Goal: Transaction & Acquisition: Book appointment/travel/reservation

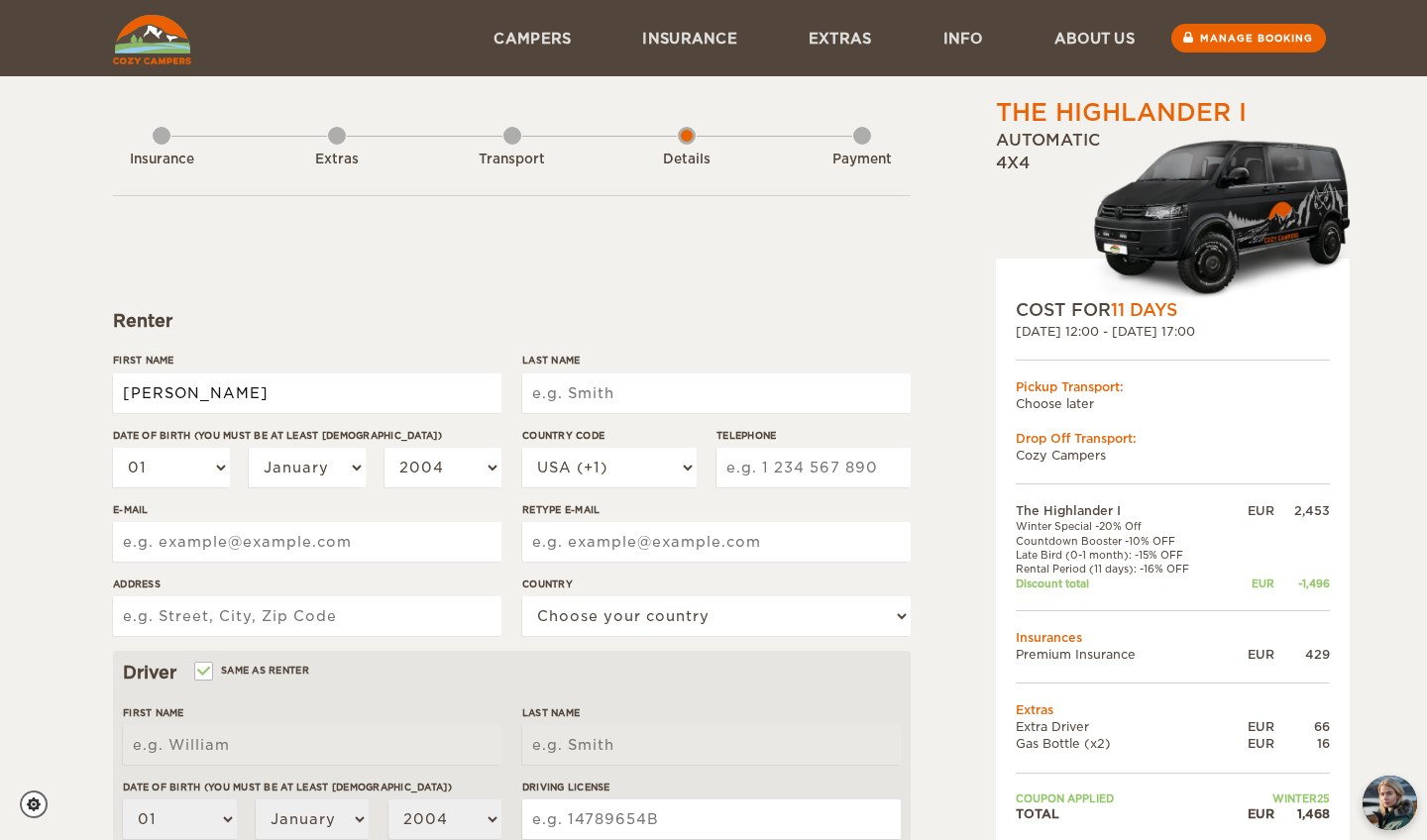
type input "[PERSON_NAME]"
select select "14"
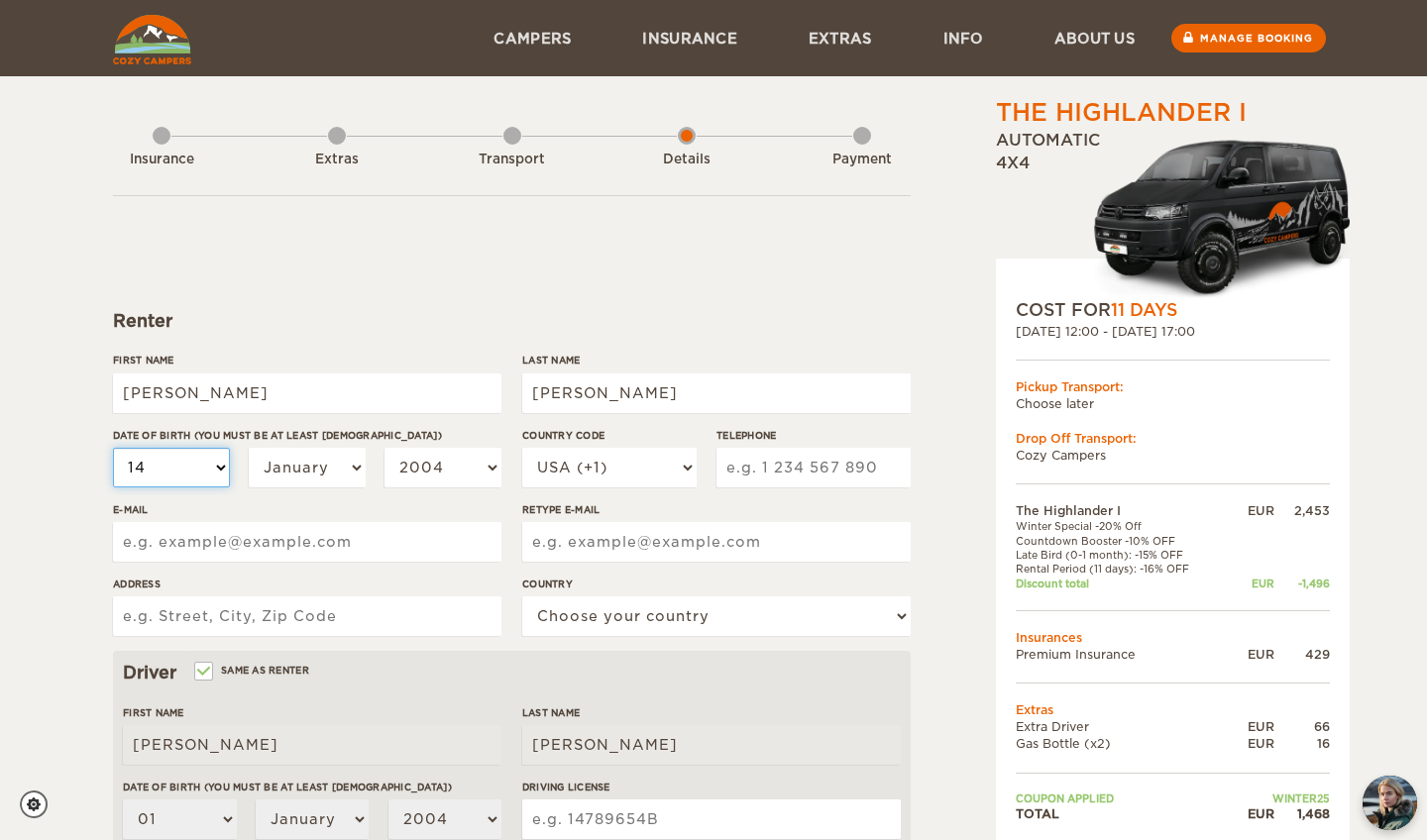
select select "14"
select select "08"
select select "2000"
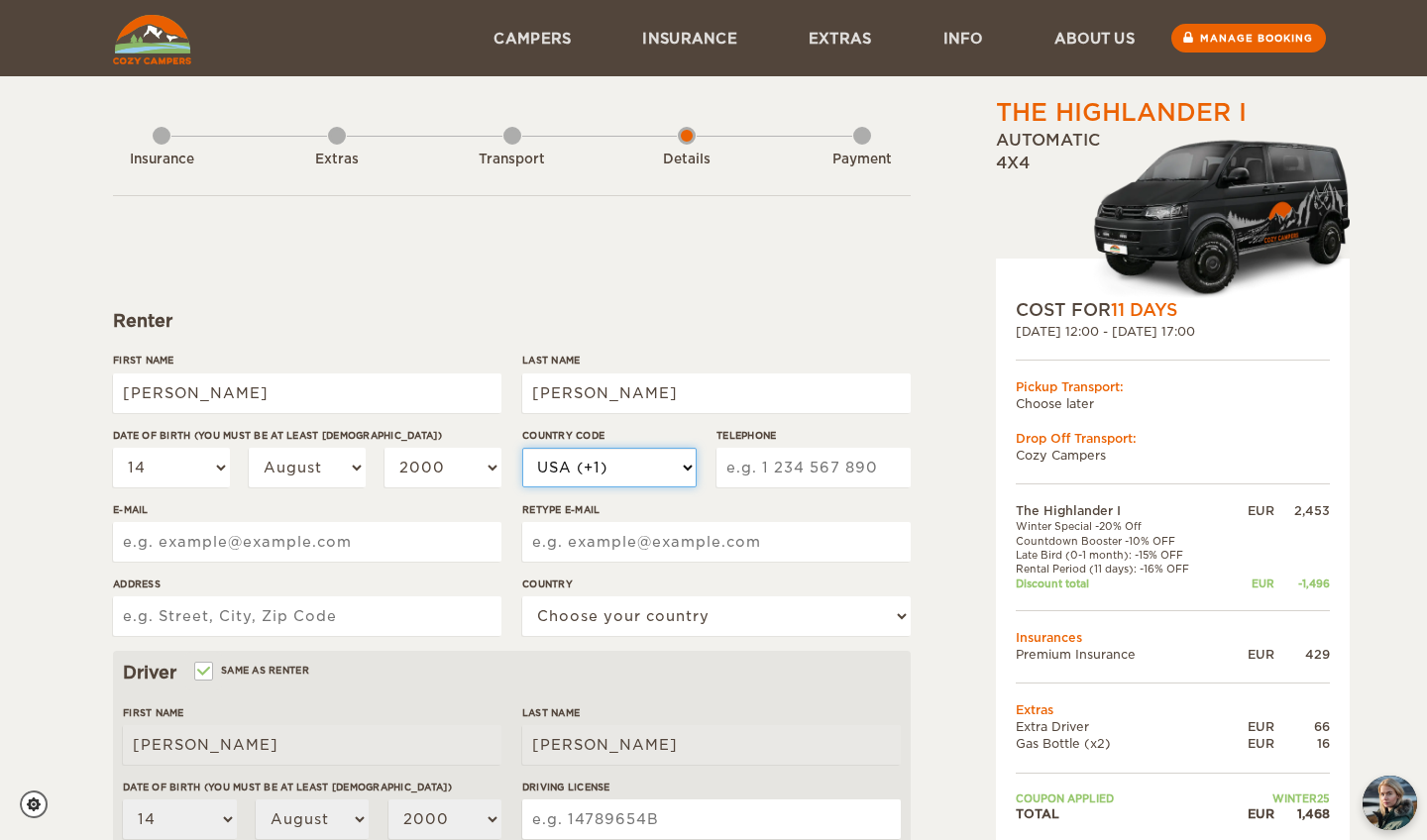
select select "39"
type input "3349016370"
type input "[EMAIL_ADDRESS][DOMAIN_NAME]"
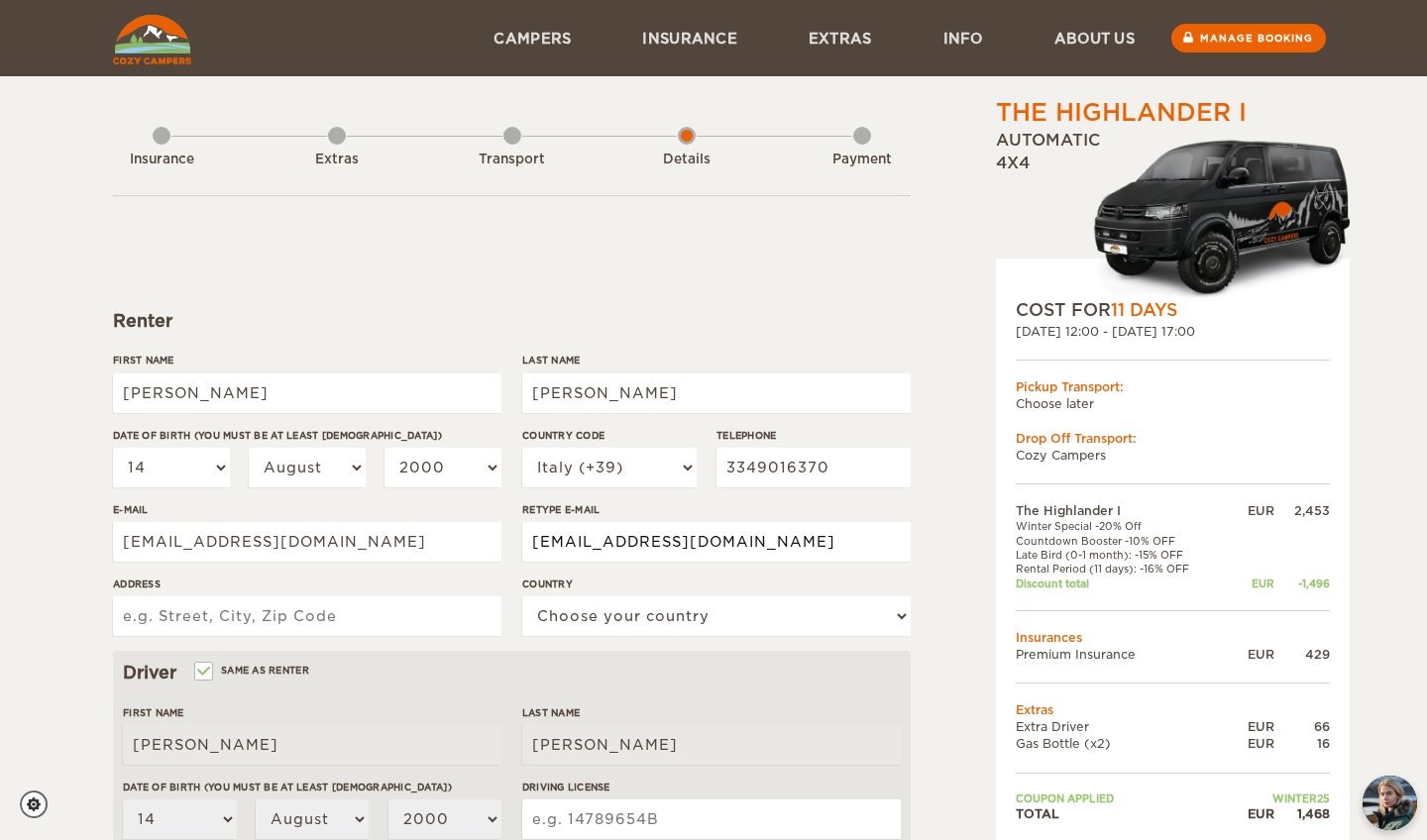
type input "[EMAIL_ADDRESS][DOMAIN_NAME]"
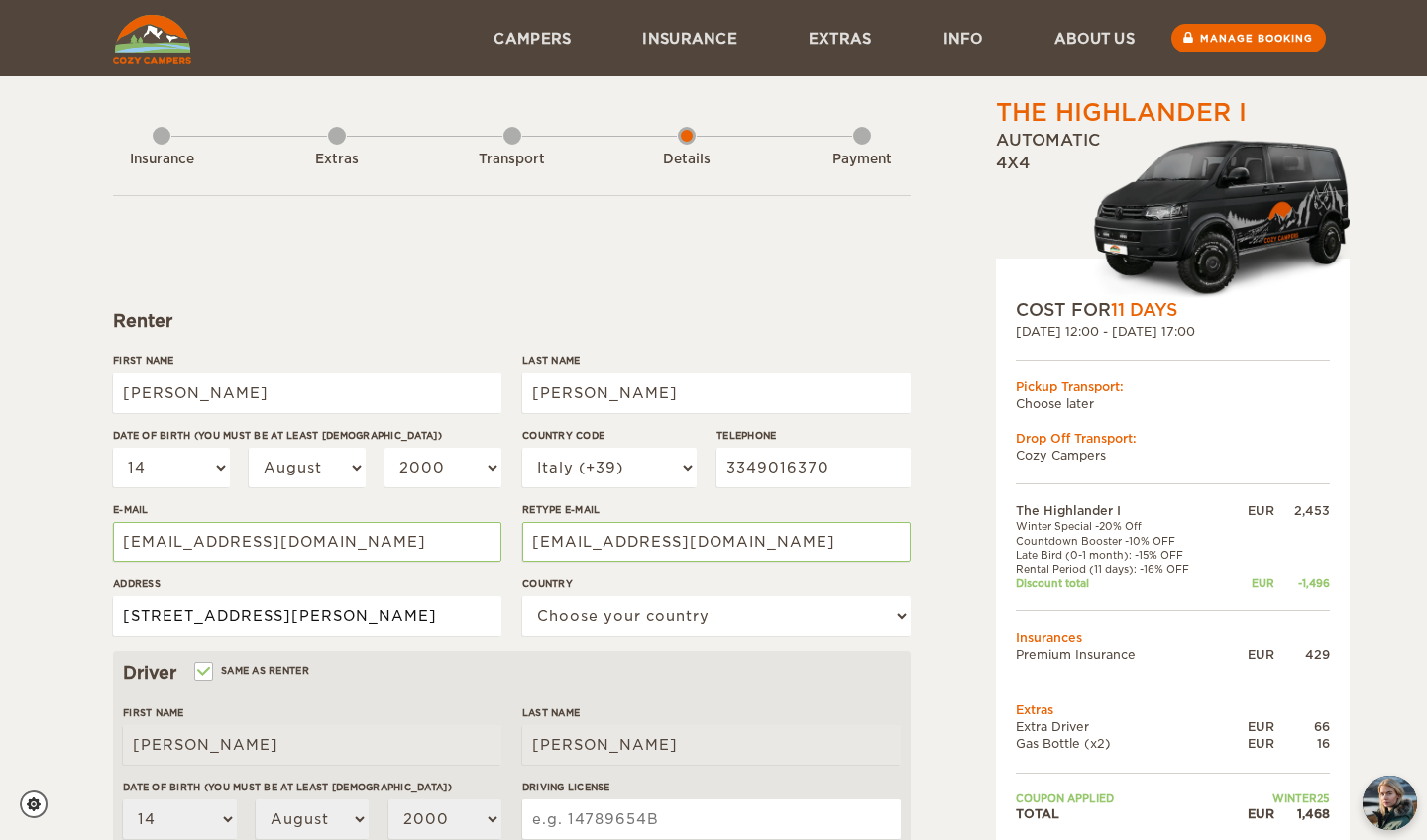
type input "[STREET_ADDRESS][PERSON_NAME]"
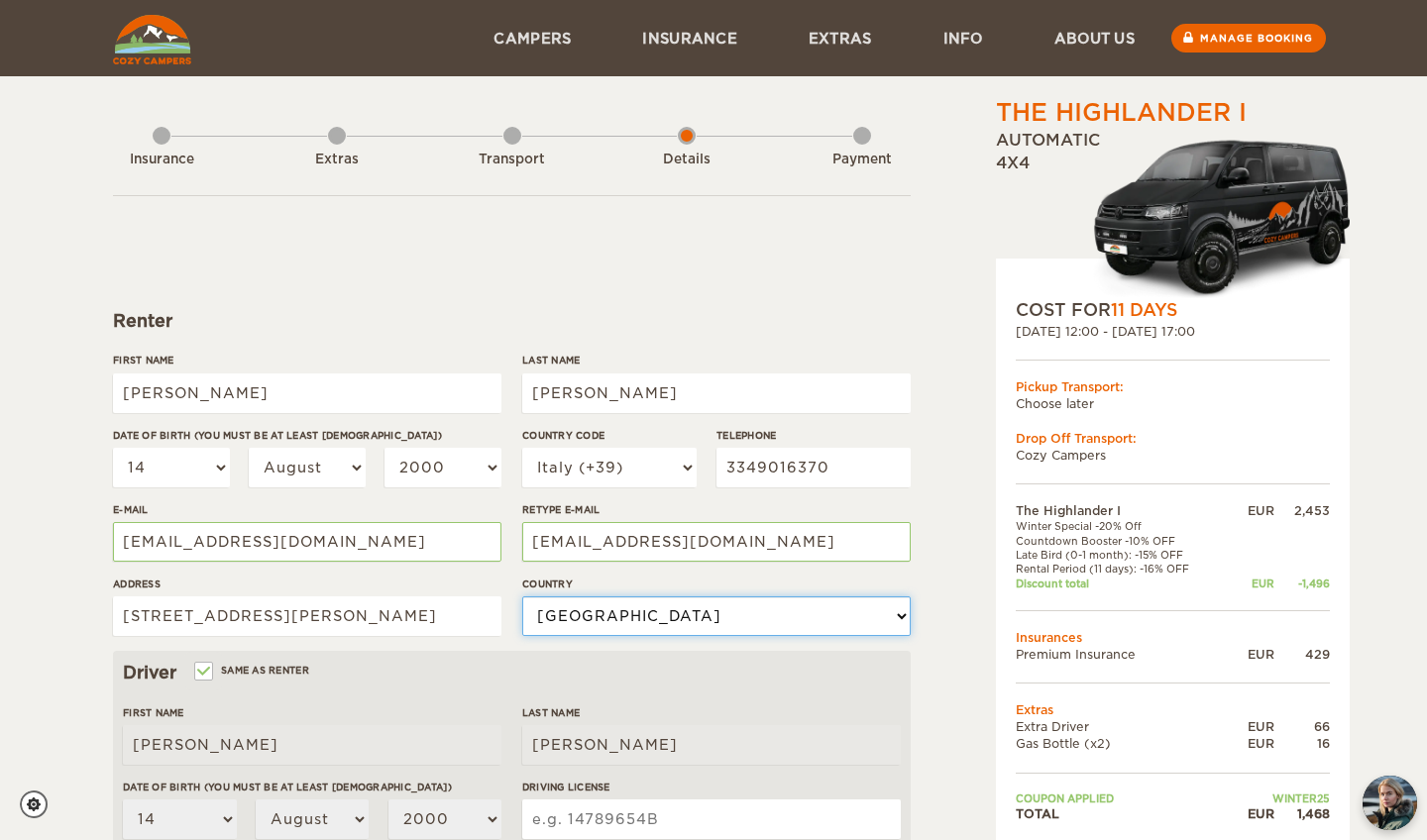
select select "101"
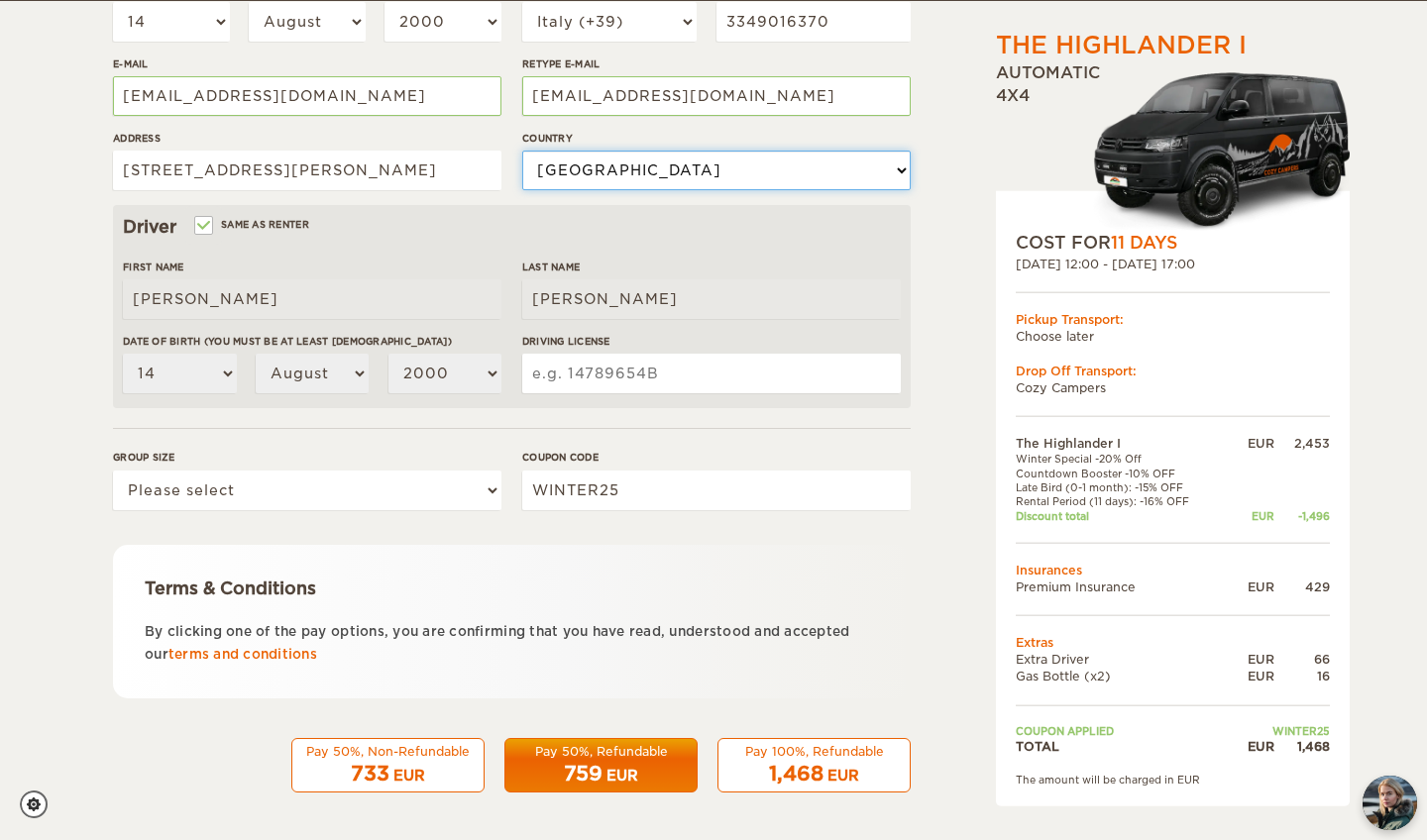
scroll to position [445, 0]
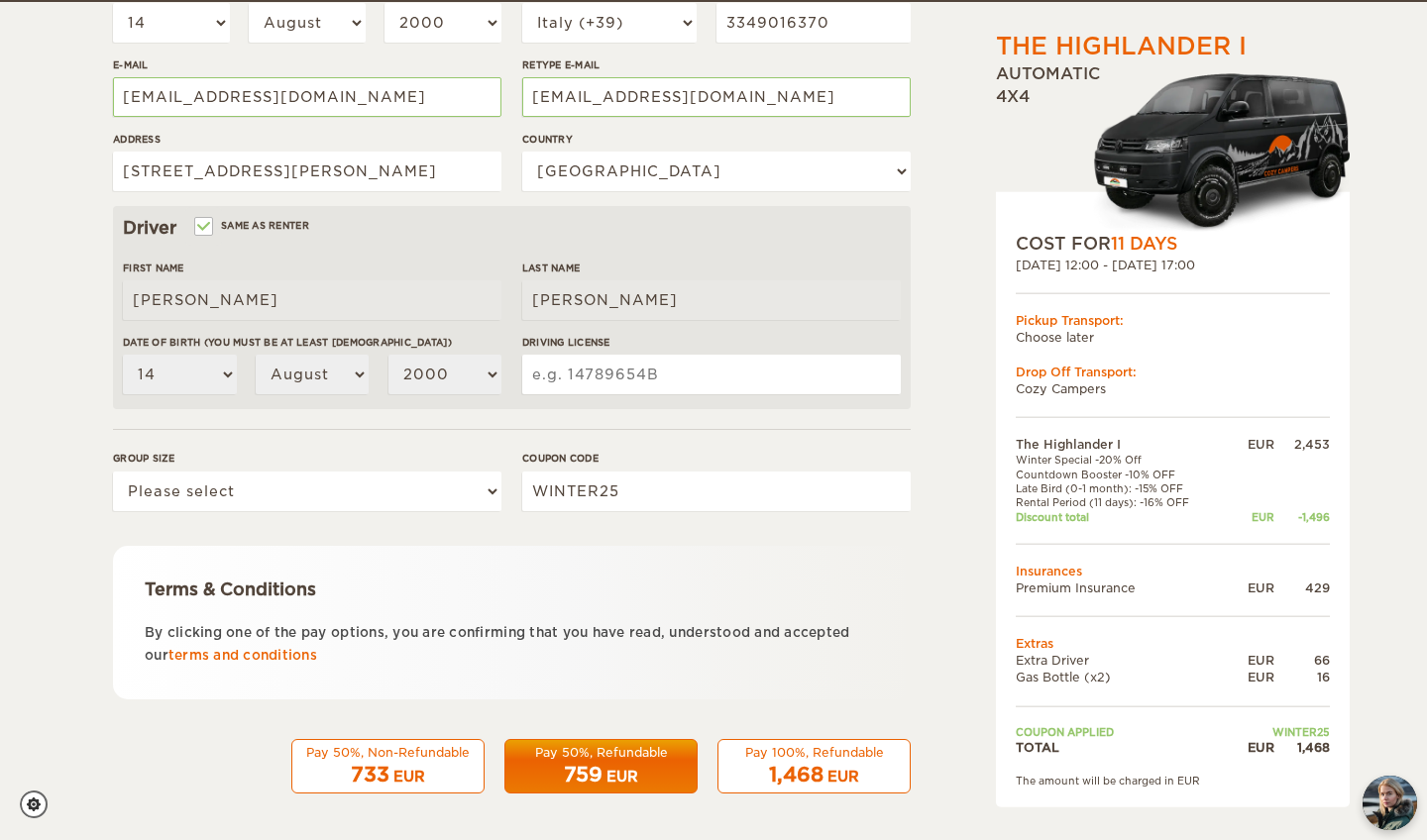
click at [209, 226] on input "Same as renter" at bounding box center [202, 228] width 13 height 13
checkbox input "false"
select select
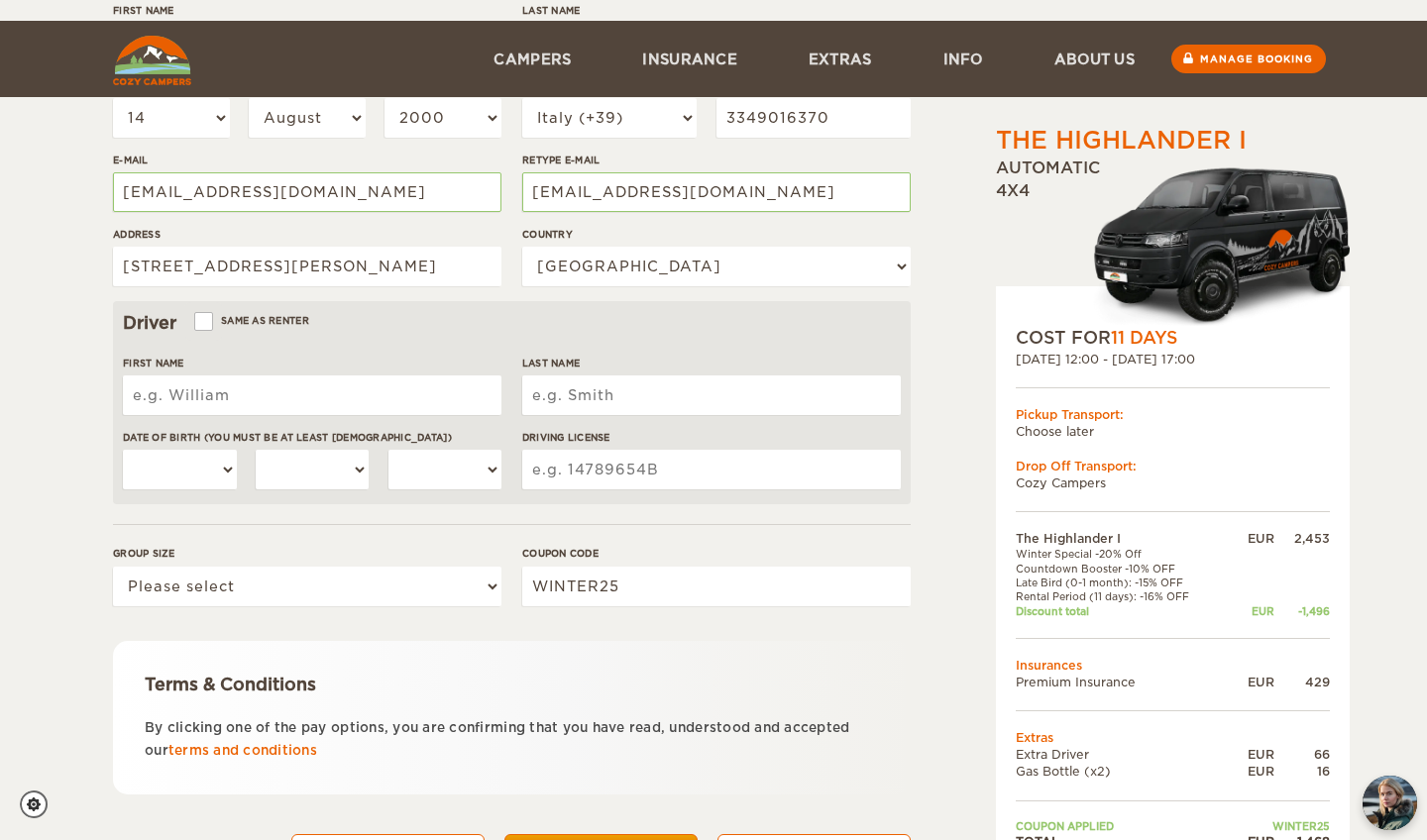
scroll to position [349, 0]
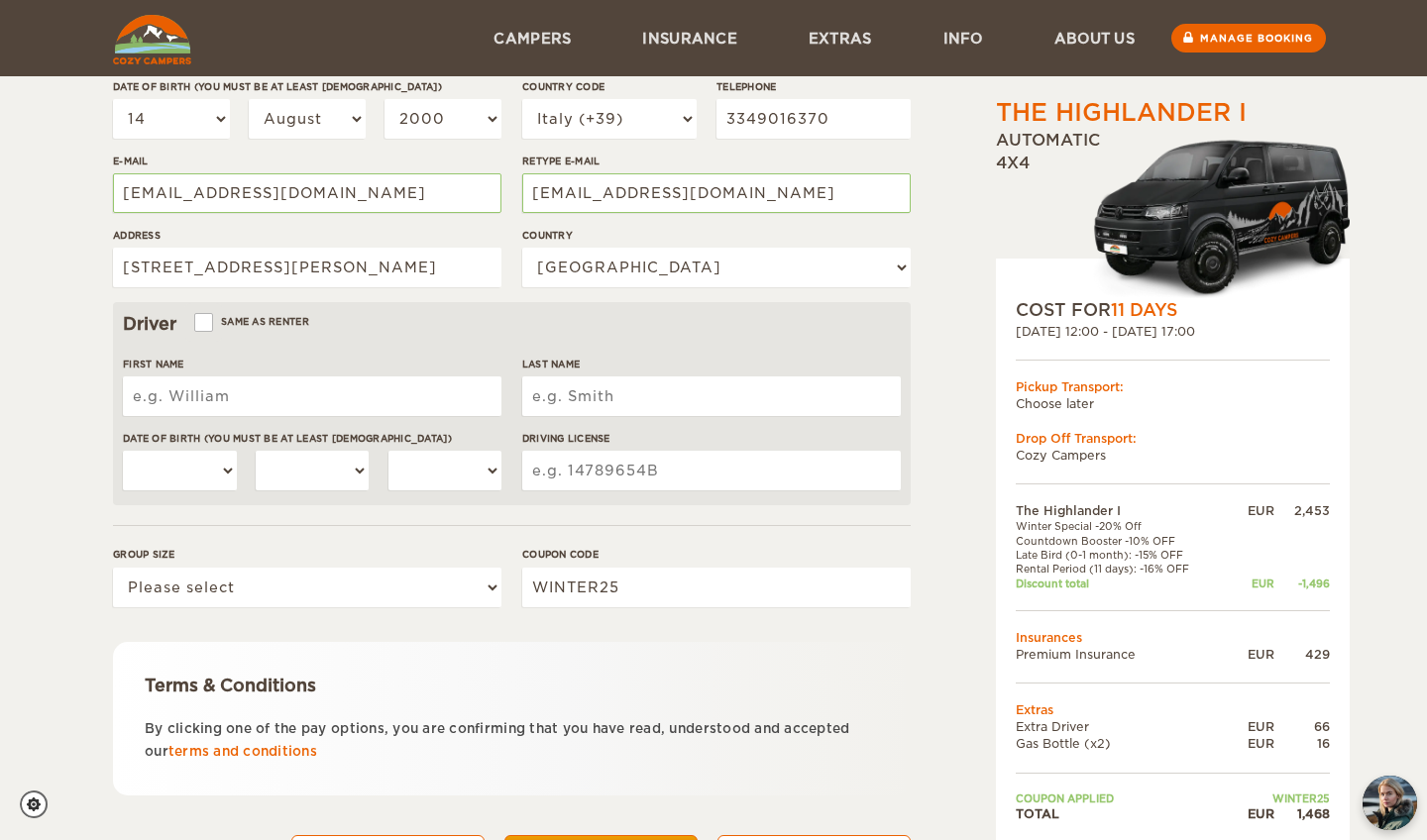
type input "M"
type input "[PERSON_NAME]"
select select "18"
select select "07"
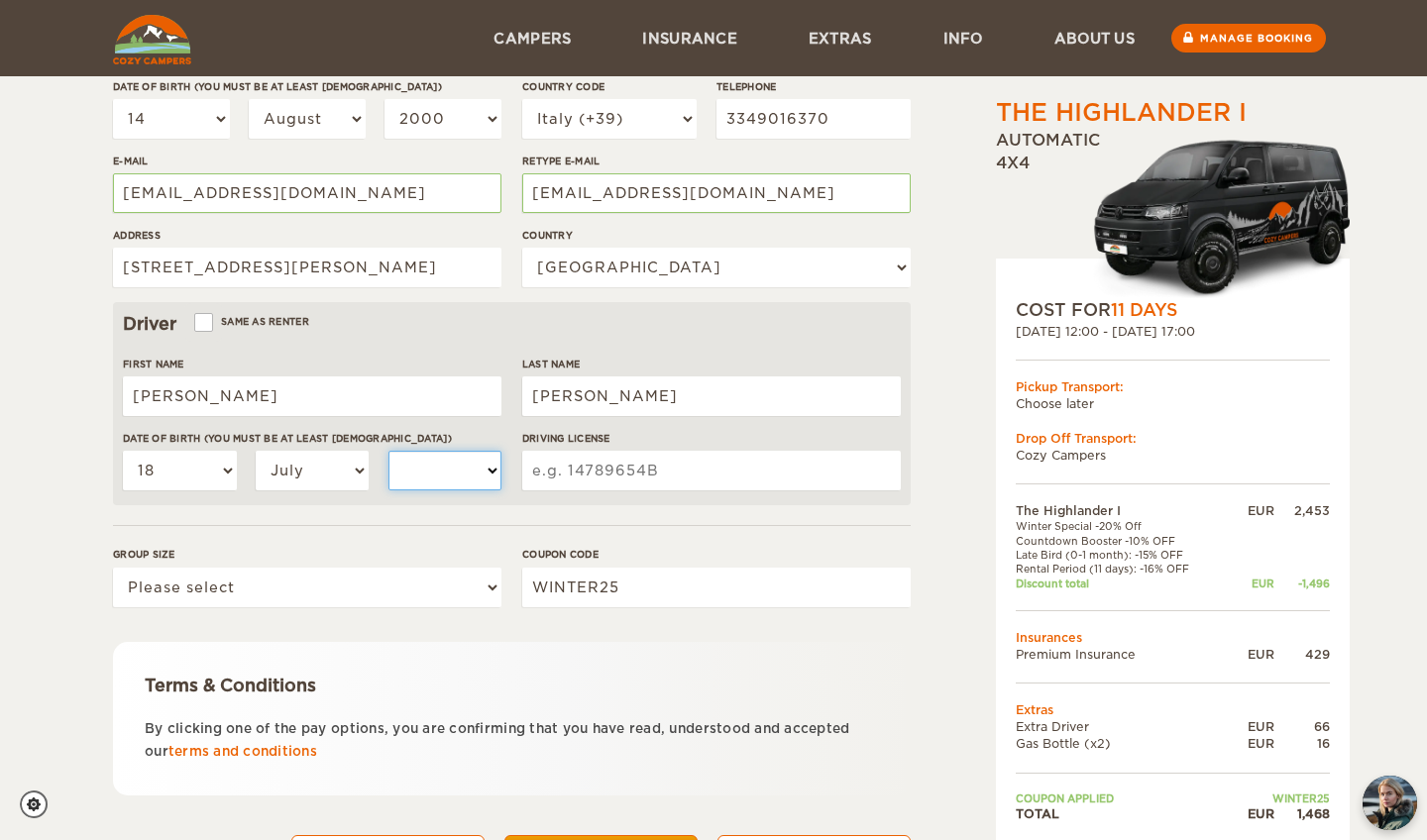
select select "1998"
click at [589, 471] on input "Driving License" at bounding box center [712, 471] width 379 height 40
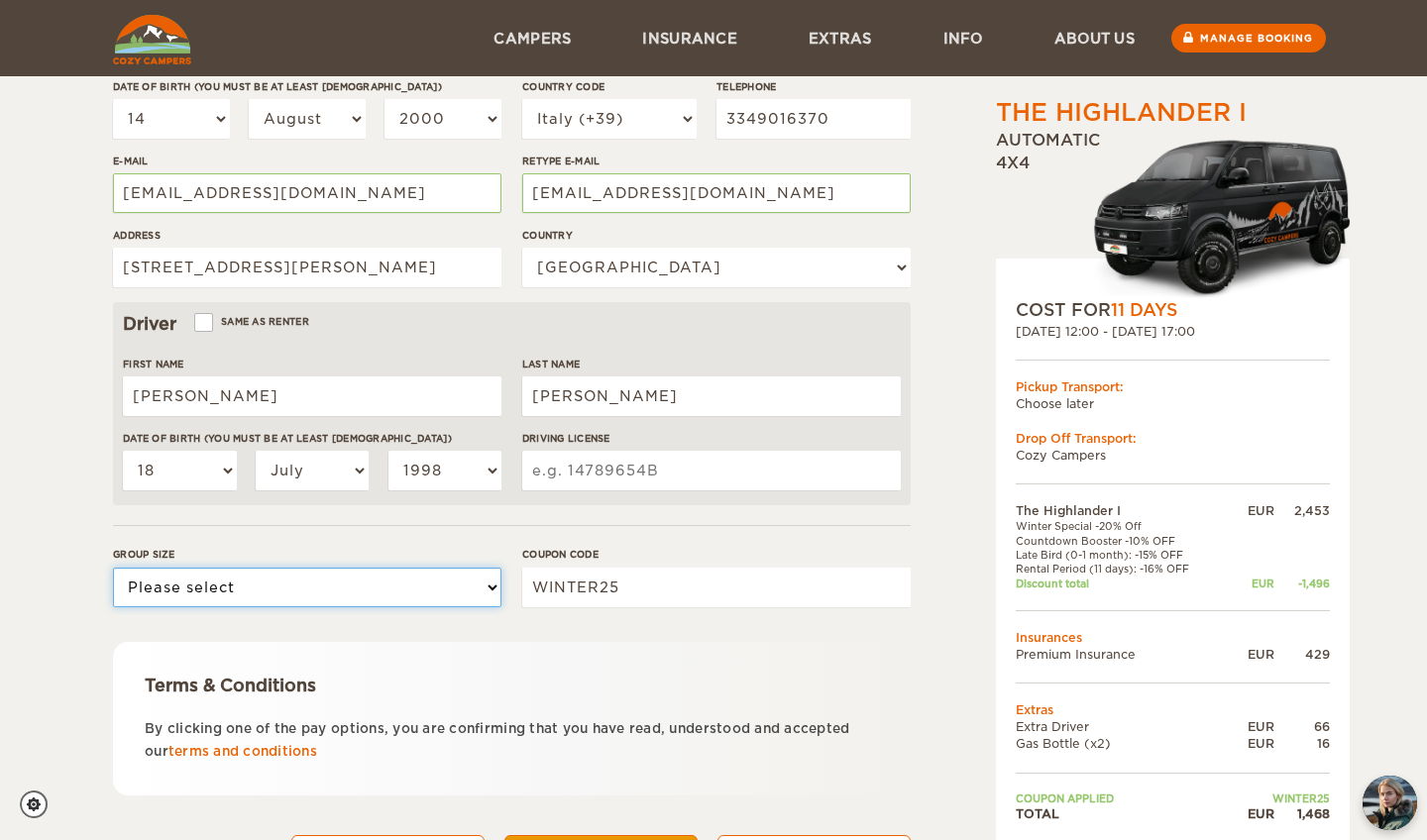
select select "2"
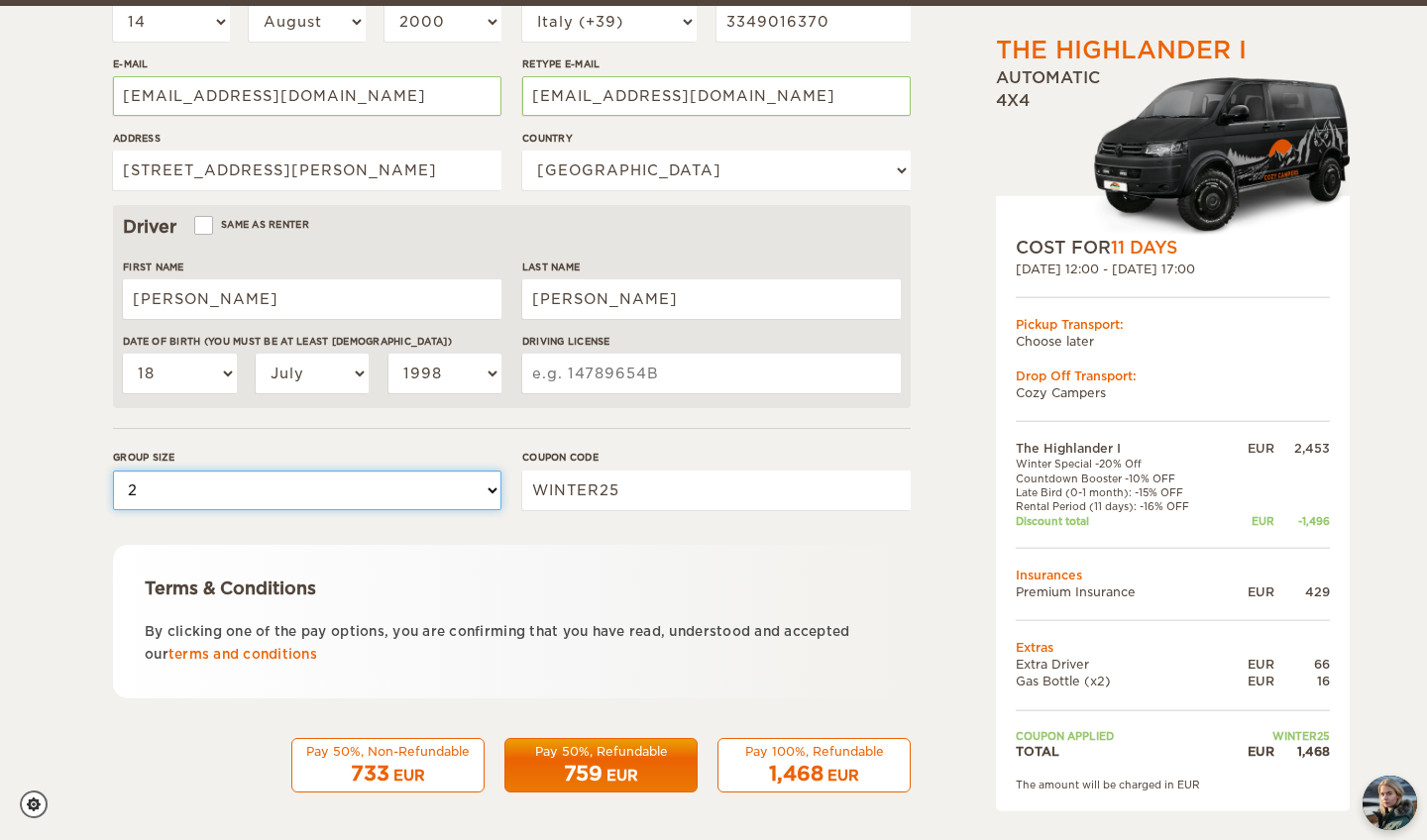
scroll to position [445, 0]
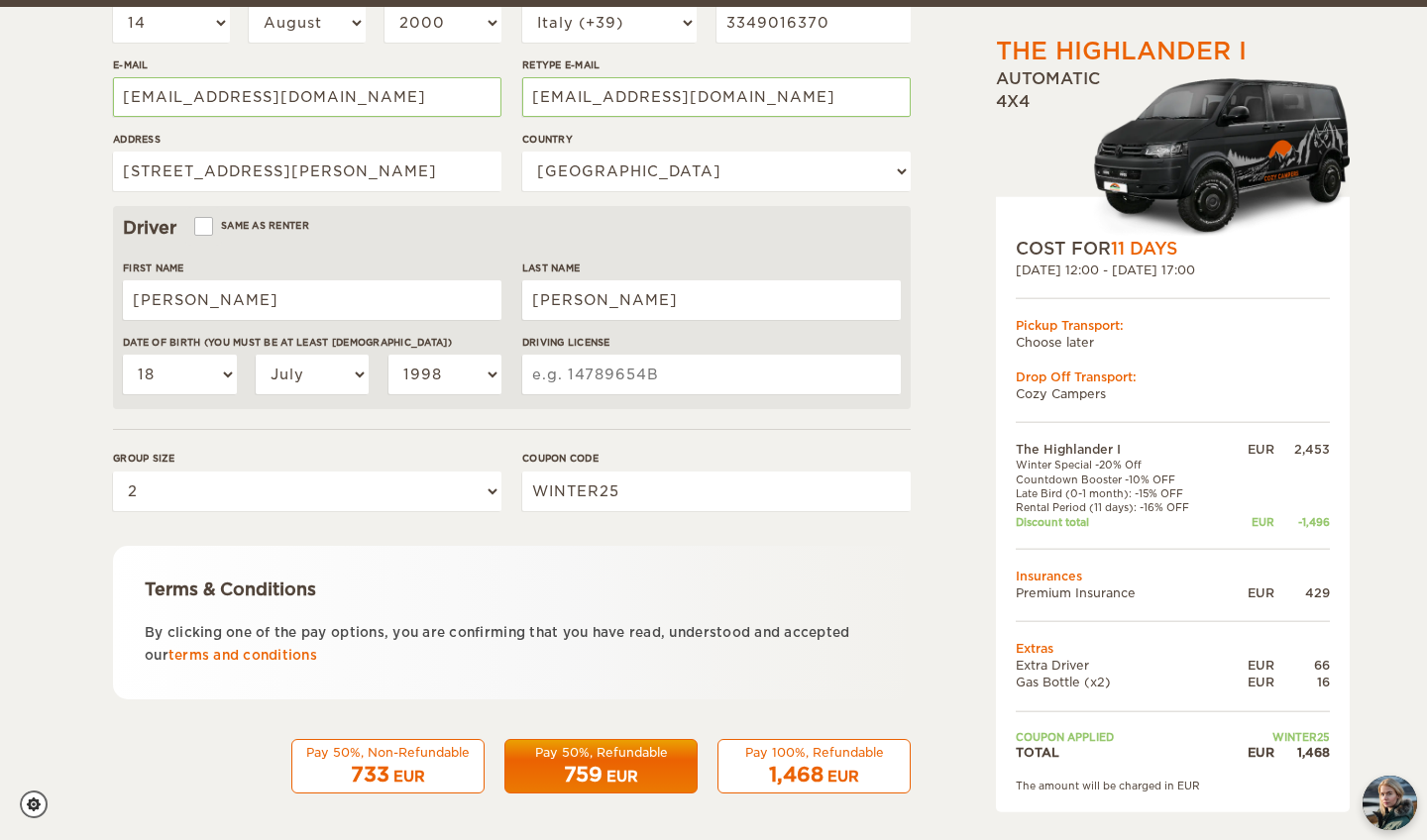
click at [677, 385] on input "Driving License" at bounding box center [712, 374] width 379 height 40
click at [304, 656] on link "terms and conditions" at bounding box center [243, 655] width 149 height 15
click at [595, 378] on input "Driving License" at bounding box center [712, 374] width 379 height 40
type input "U14J41436P"
click at [789, 776] on span "1,468" at bounding box center [796, 775] width 55 height 24
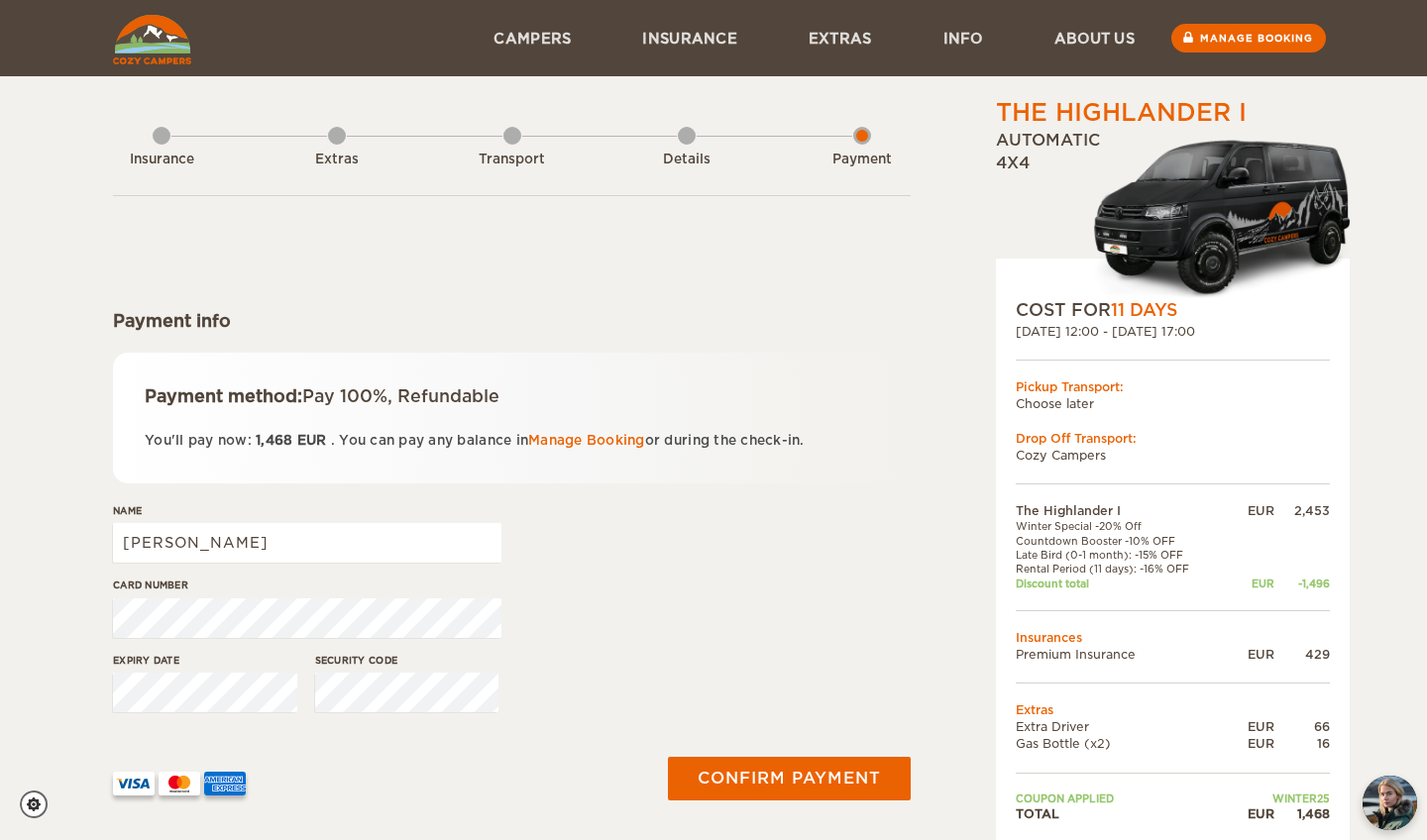
click at [209, 595] on div "Card number" at bounding box center [307, 614] width 388 height 74
click at [623, 593] on div "Card number" at bounding box center [511, 614] width 798 height 74
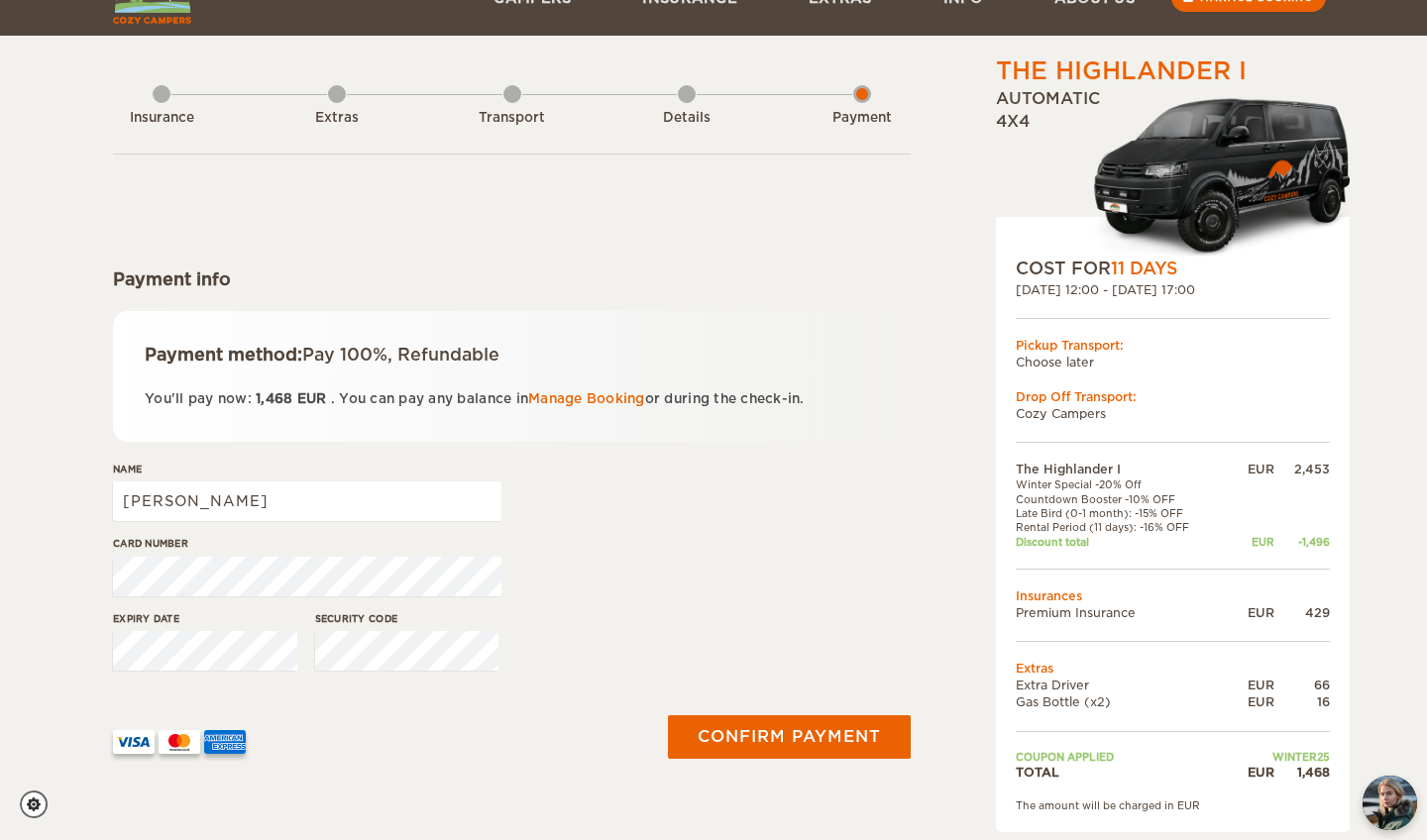
scroll to position [50, 0]
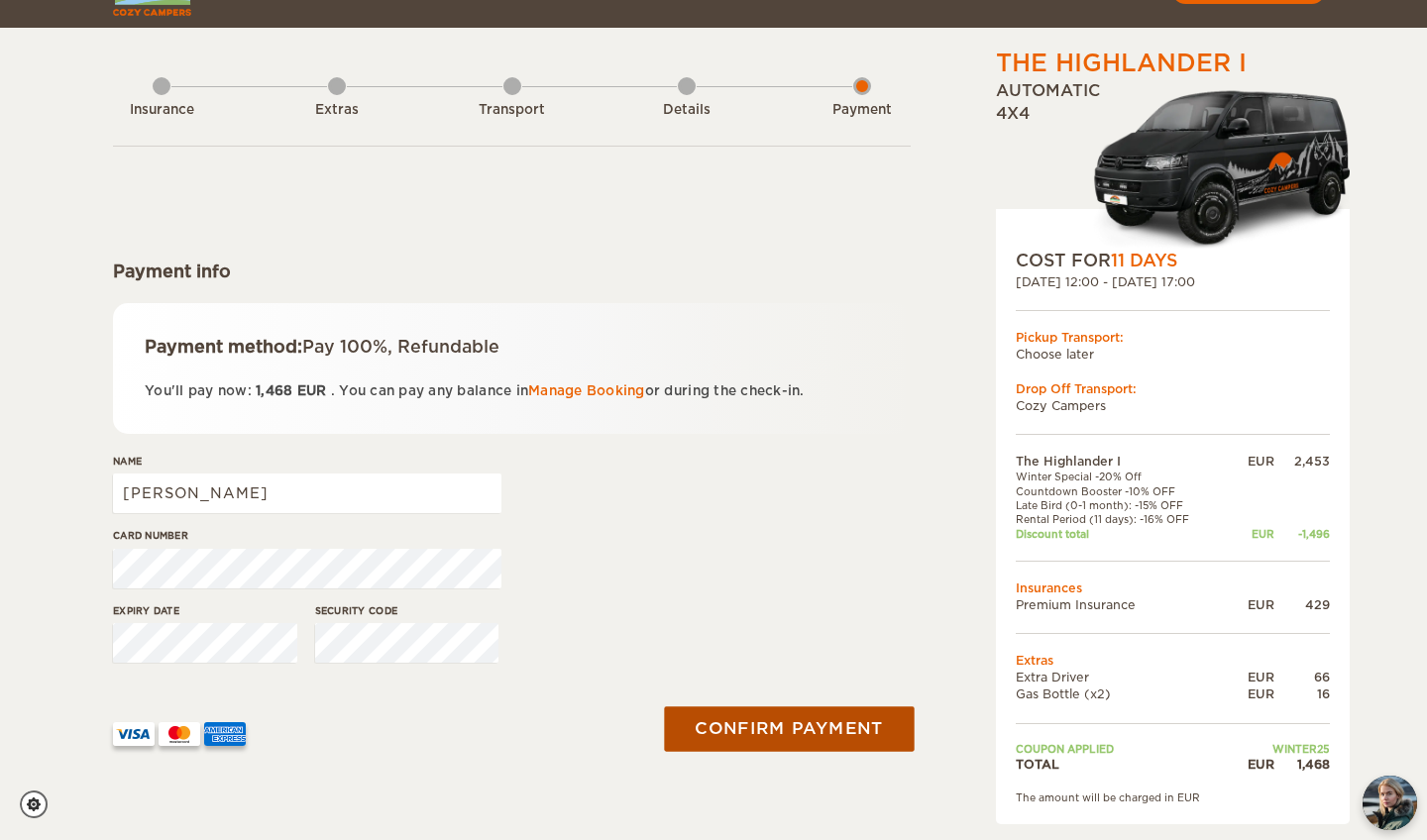
click at [773, 717] on button "Confirm payment" at bounding box center [789, 728] width 250 height 45
